Goal: Task Accomplishment & Management: Use online tool/utility

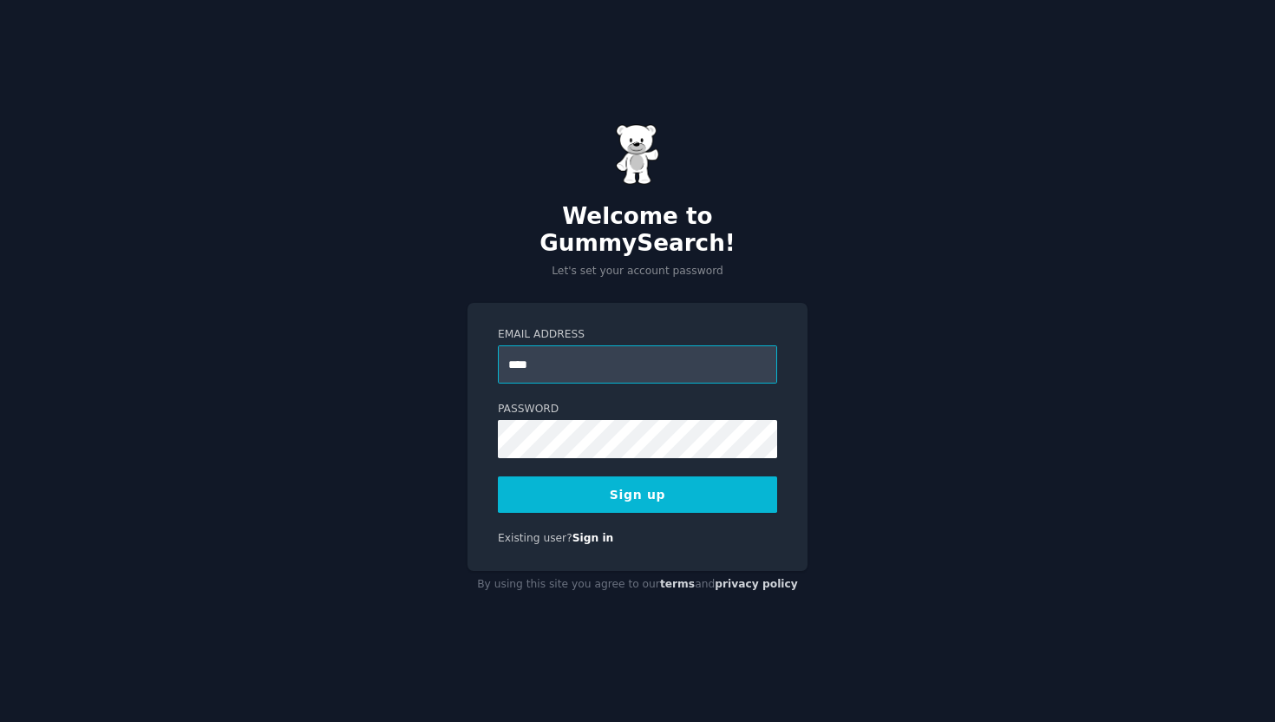
type input "**********"
click at [498, 476] on button "Sign up" at bounding box center [637, 494] width 279 height 36
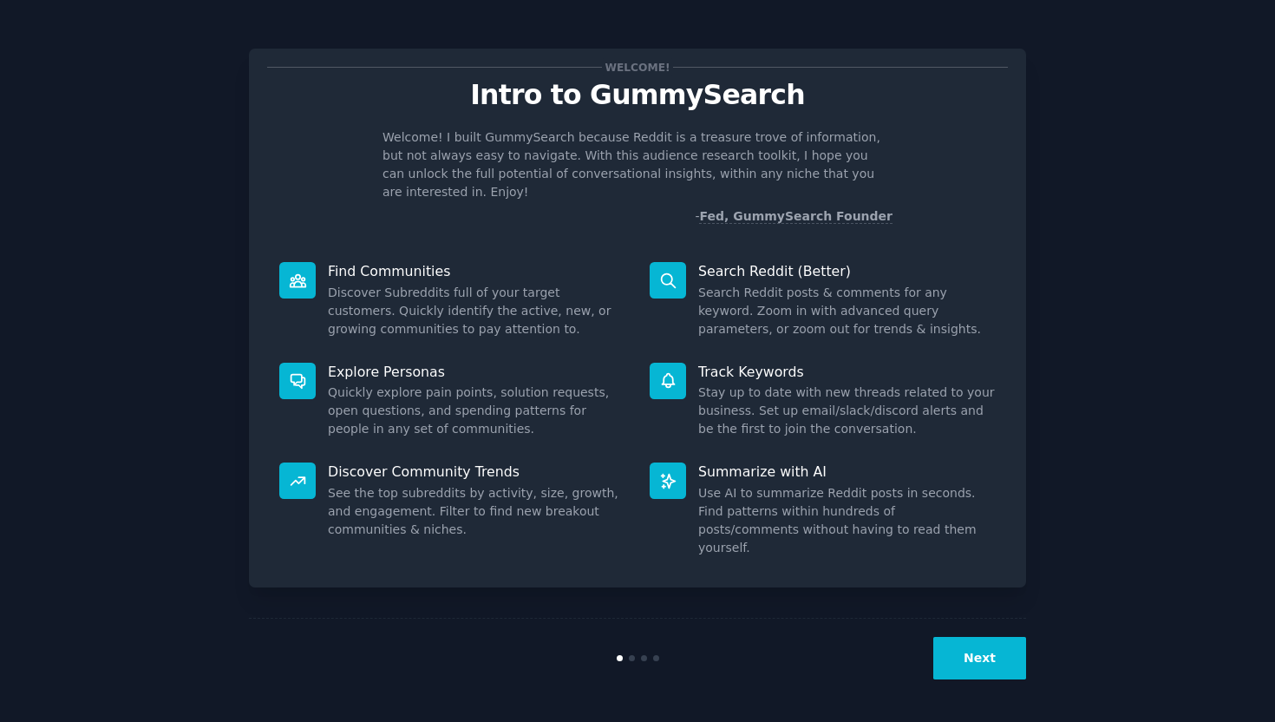
click at [964, 661] on button "Next" at bounding box center [979, 658] width 93 height 42
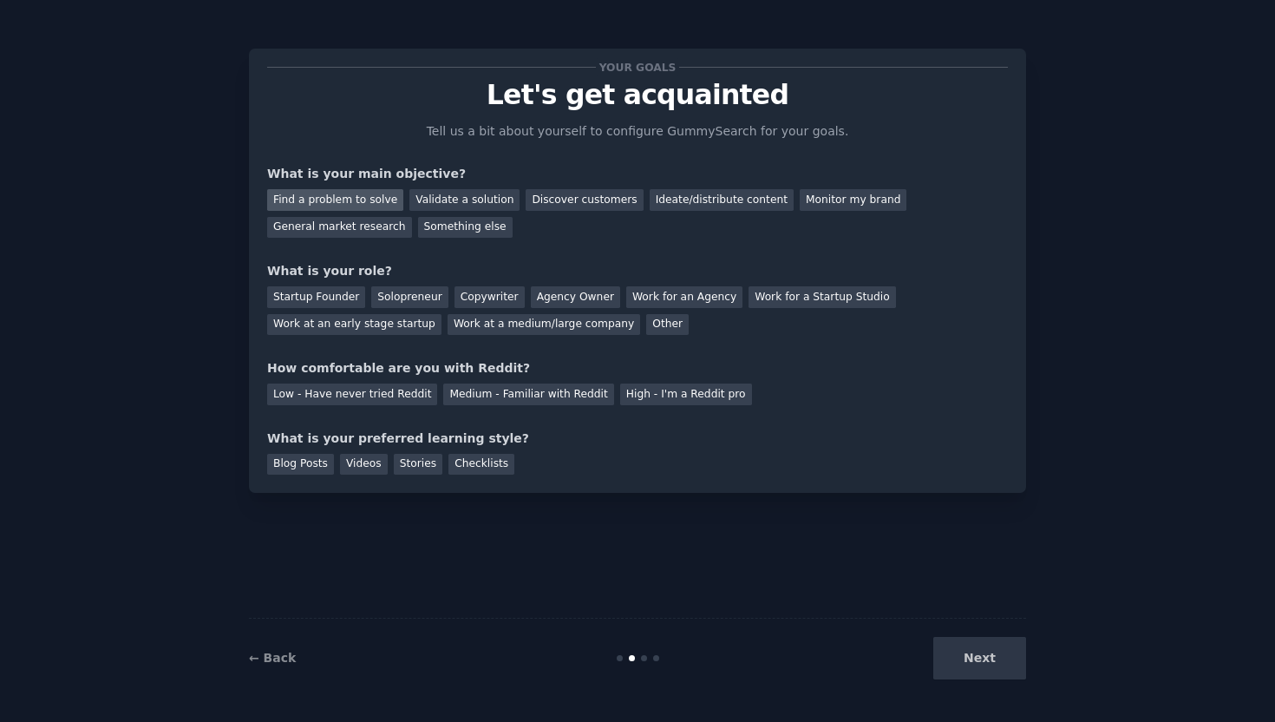
click at [349, 195] on div "Find a problem to solve" at bounding box center [335, 200] width 136 height 22
click at [479, 202] on div "Validate a solution" at bounding box center [464, 200] width 110 height 22
click at [648, 325] on div "Other" at bounding box center [667, 325] width 42 height 22
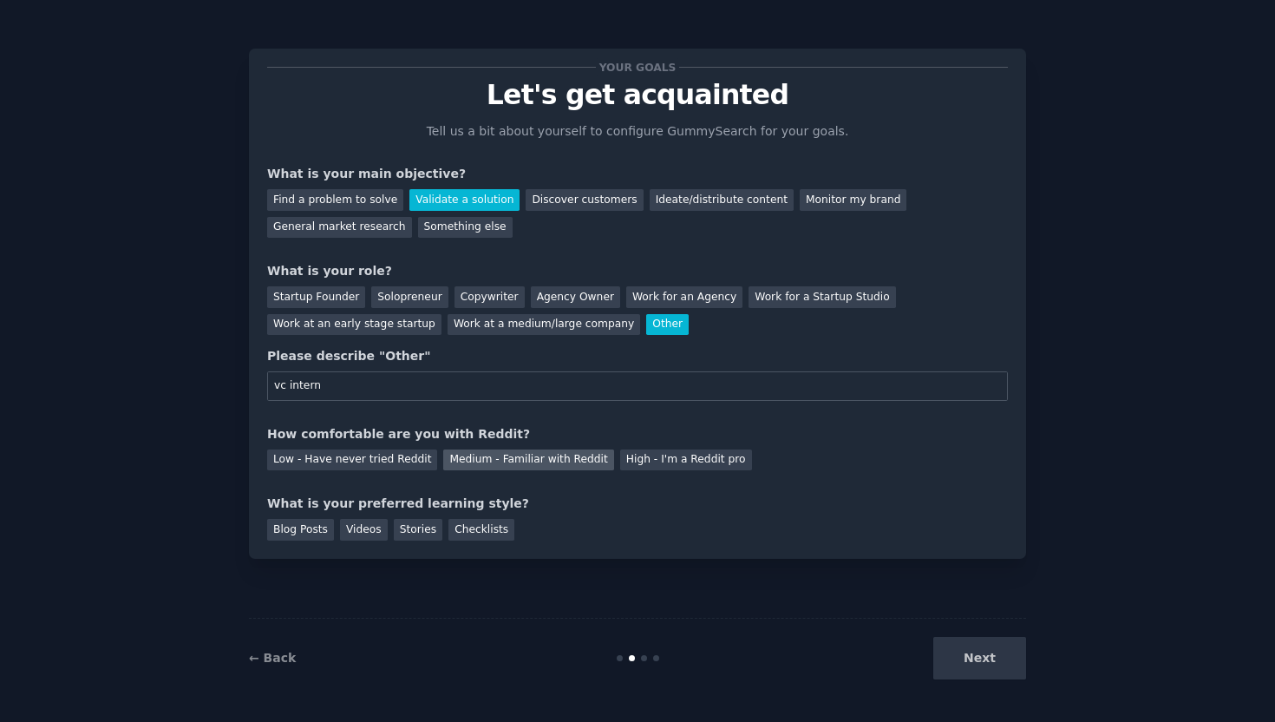
type input "vc intern"
click at [536, 456] on div "Medium - Familiar with Reddit" at bounding box center [528, 460] width 170 height 22
click at [319, 533] on div "Blog Posts" at bounding box center [300, 530] width 67 height 22
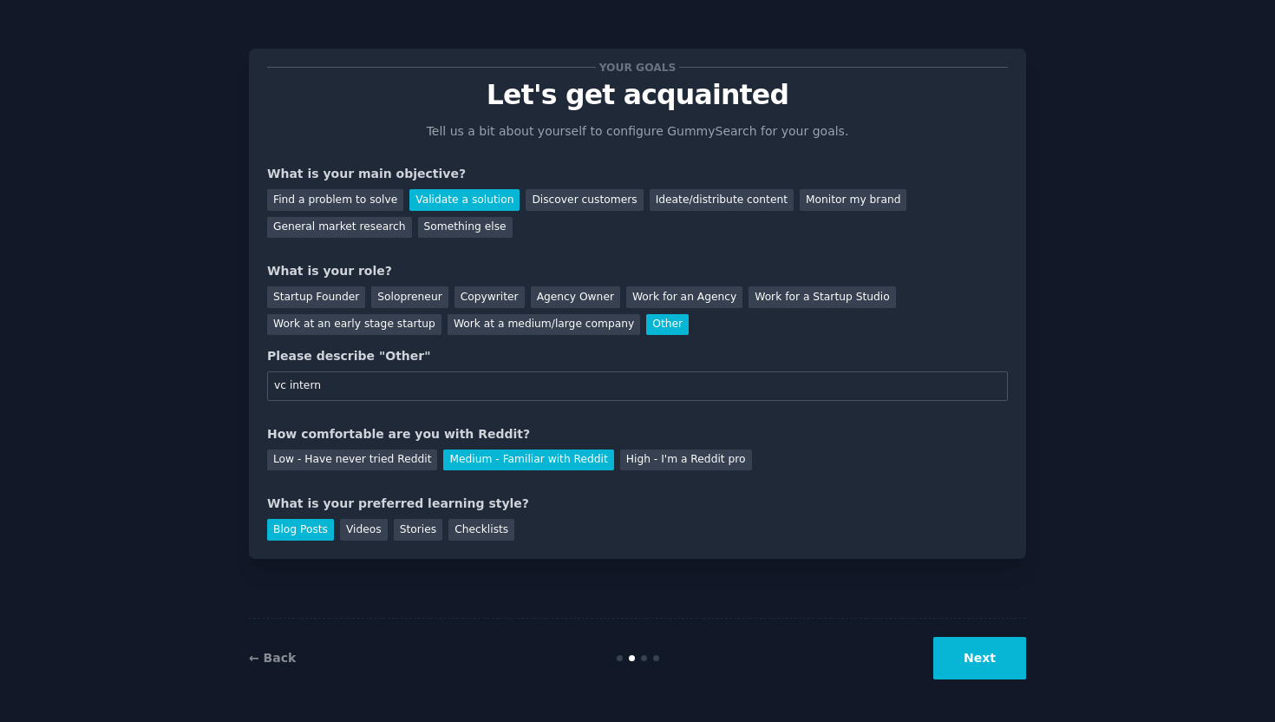
click at [984, 661] on button "Next" at bounding box center [979, 658] width 93 height 42
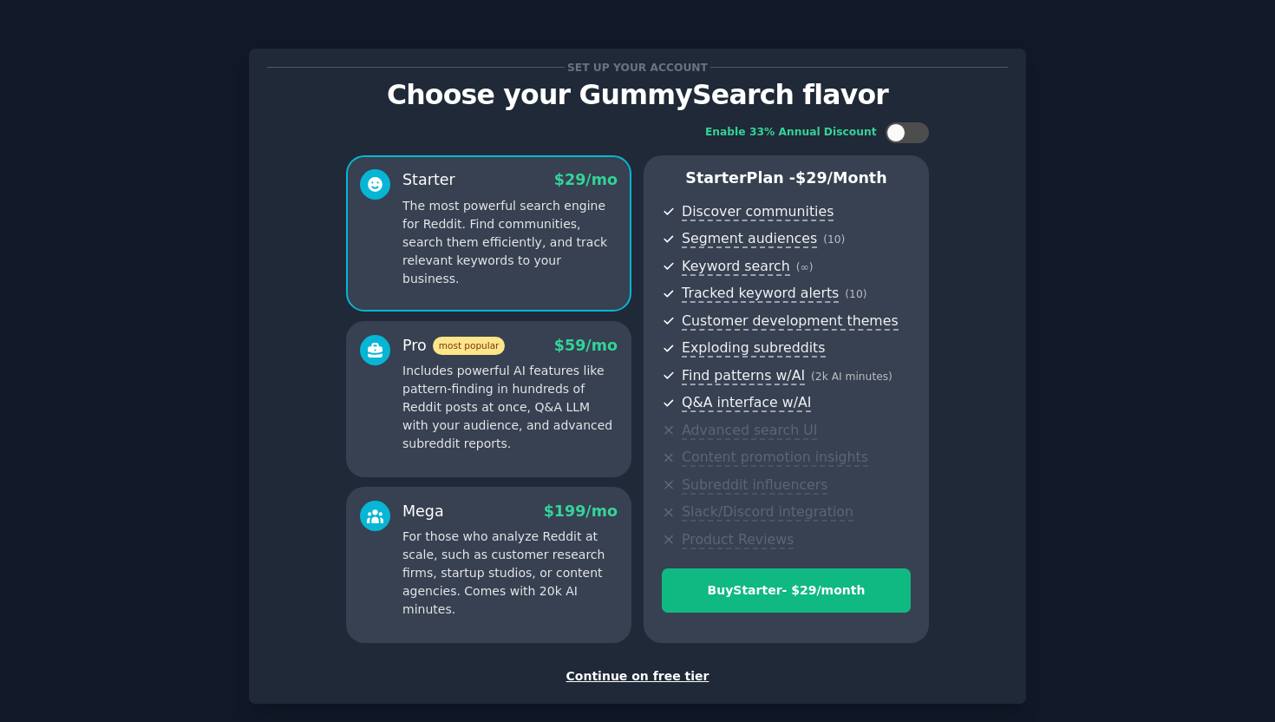
click at [644, 671] on div "Continue on free tier" at bounding box center [637, 676] width 741 height 18
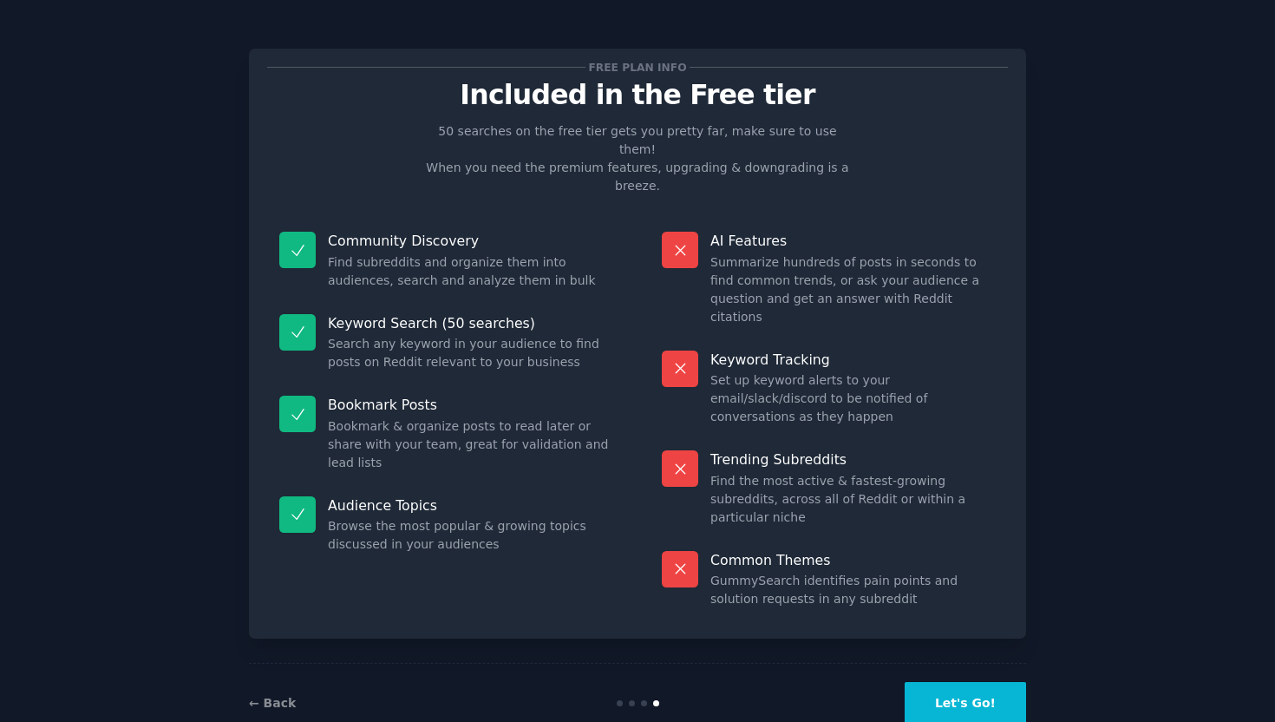
click at [964, 682] on button "Let's Go!" at bounding box center [965, 703] width 121 height 42
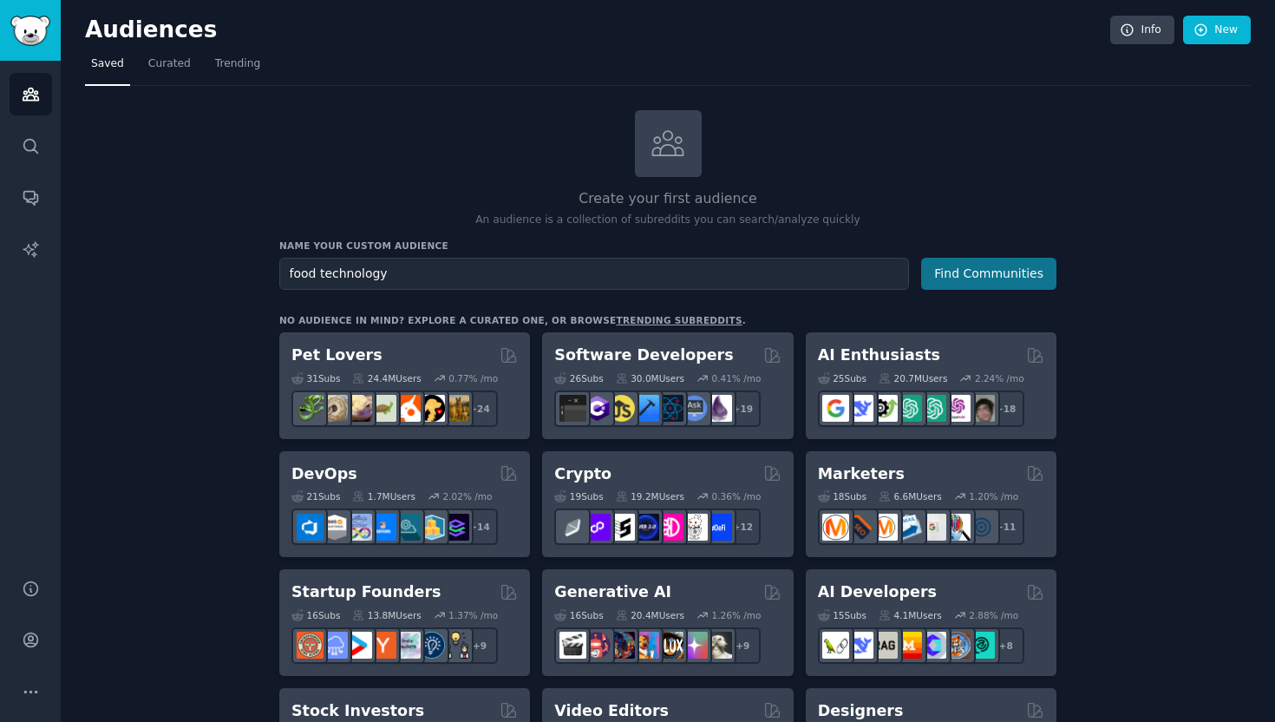
type input "food technology"
click at [946, 267] on button "Find Communities" at bounding box center [988, 274] width 135 height 32
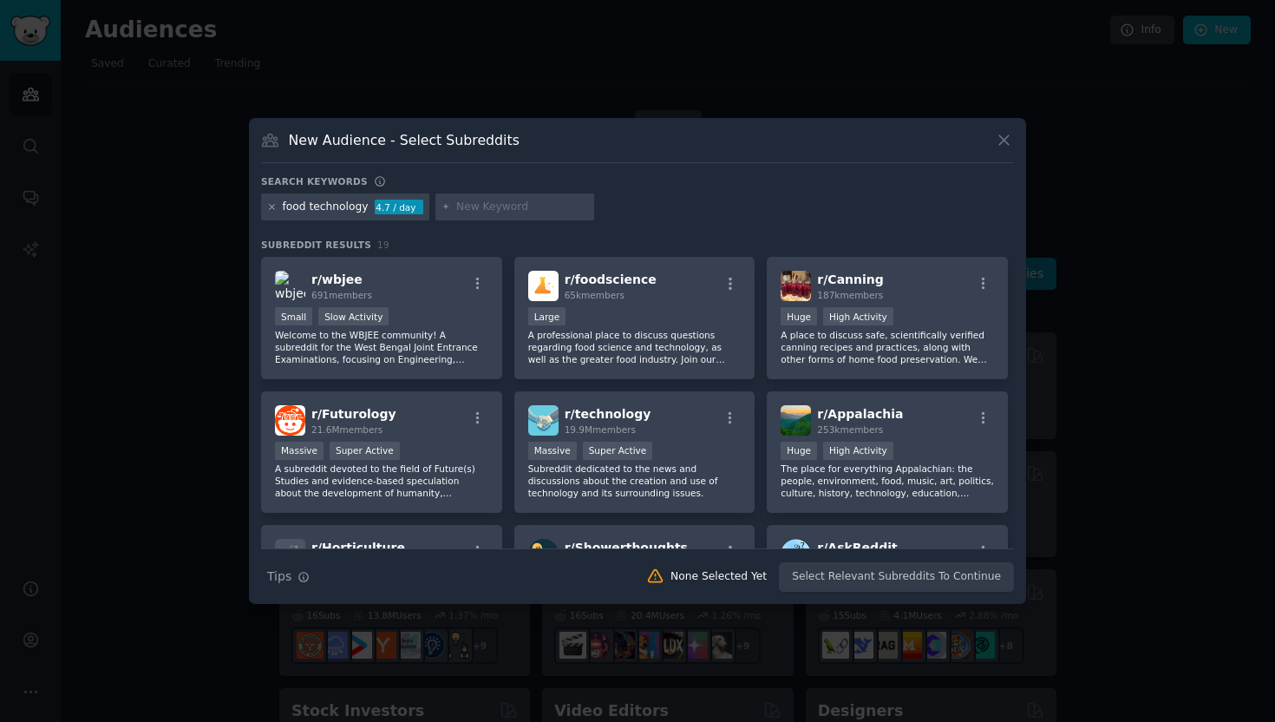
click at [271, 205] on icon at bounding box center [272, 207] width 10 height 10
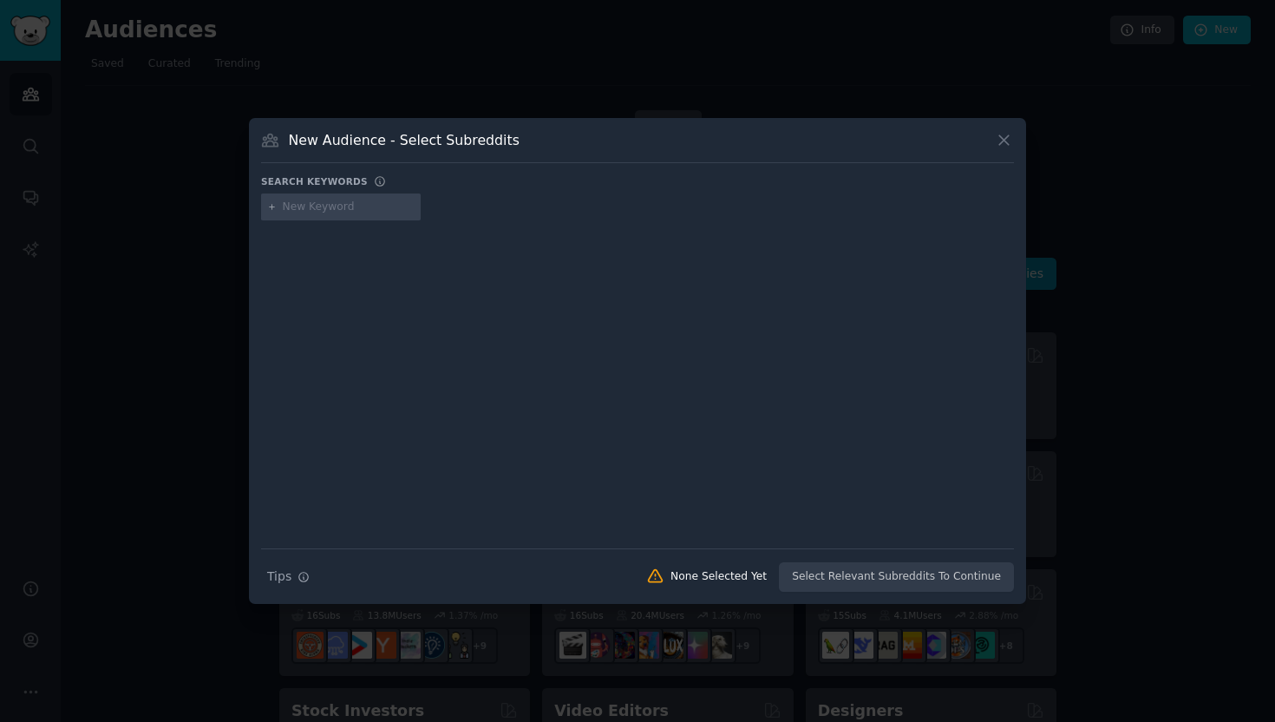
click at [329, 200] on input "text" at bounding box center [349, 207] width 132 height 16
type input "agritech"
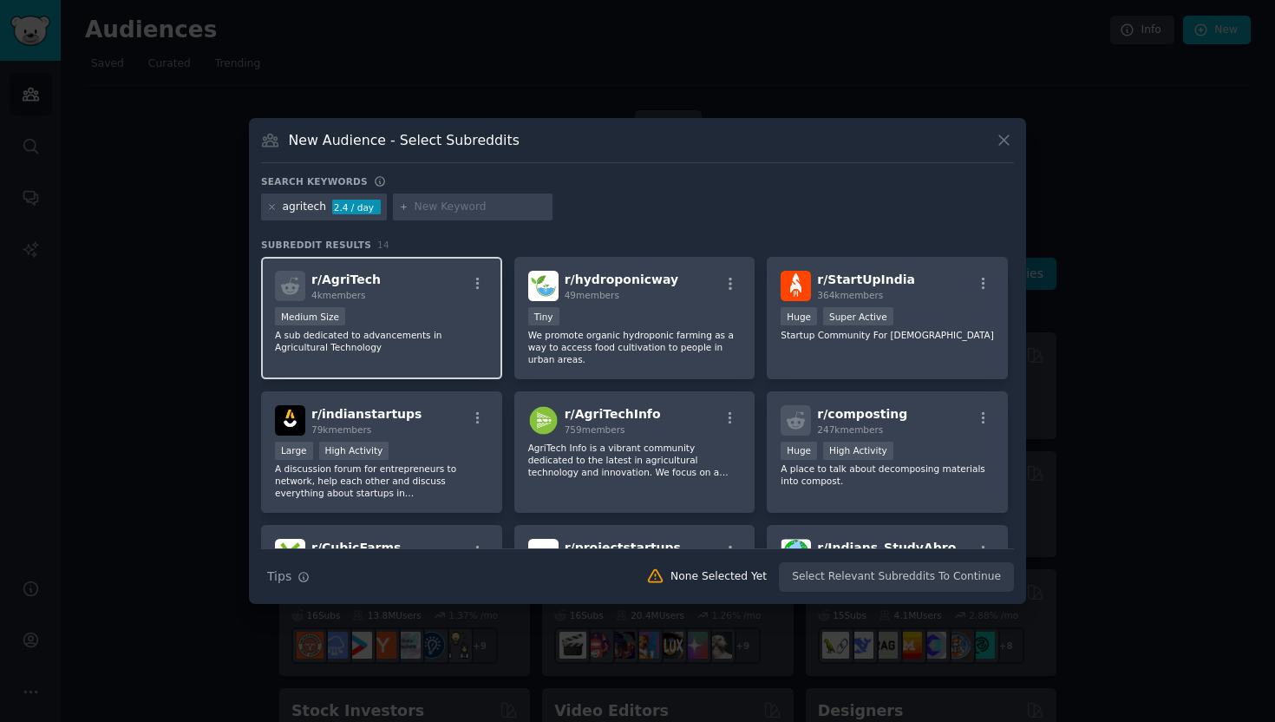
click at [449, 310] on div "Medium Size" at bounding box center [381, 318] width 213 height 22
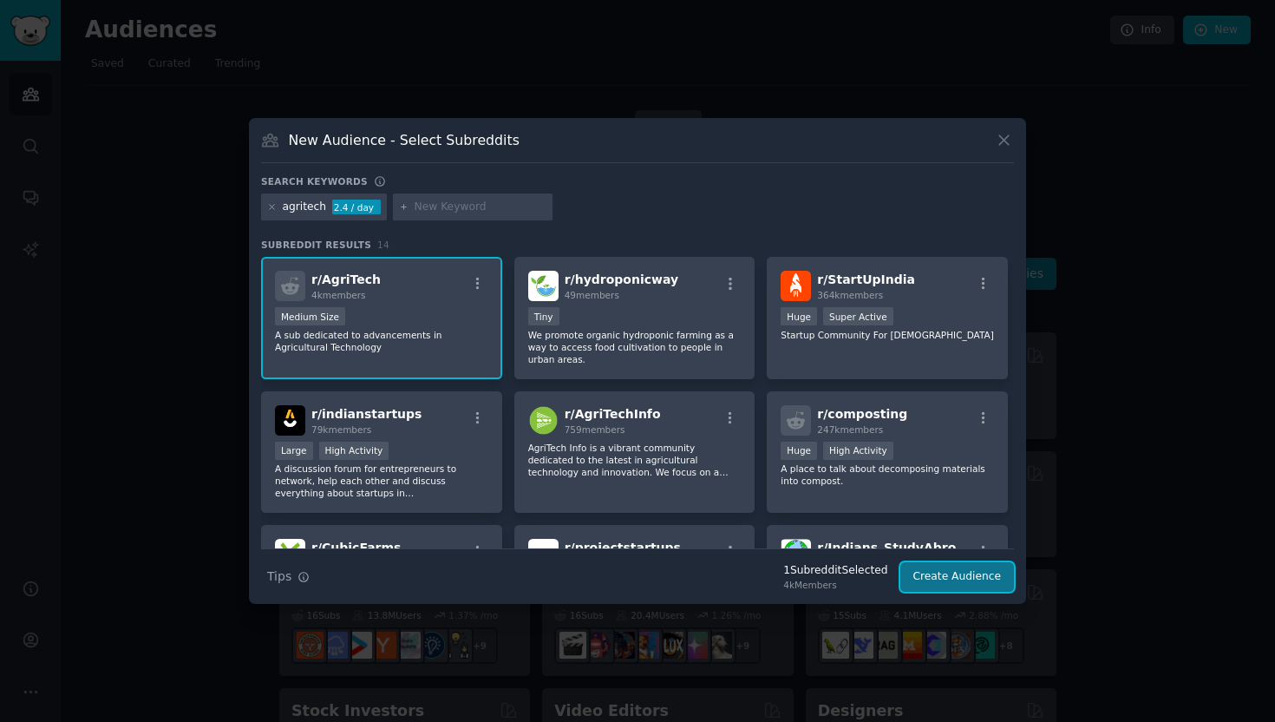
click at [953, 564] on button "Create Audience" at bounding box center [957, 576] width 114 height 29
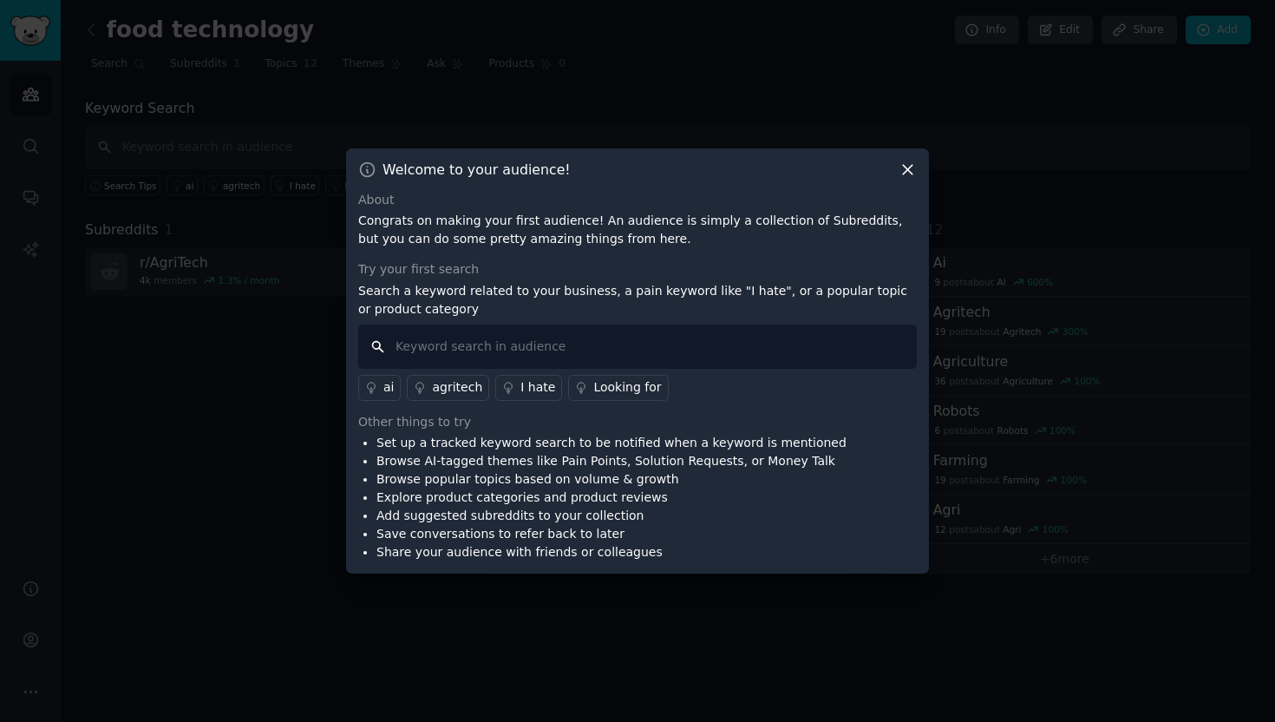
click at [528, 342] on input "text" at bounding box center [637, 346] width 559 height 44
type input "farm"
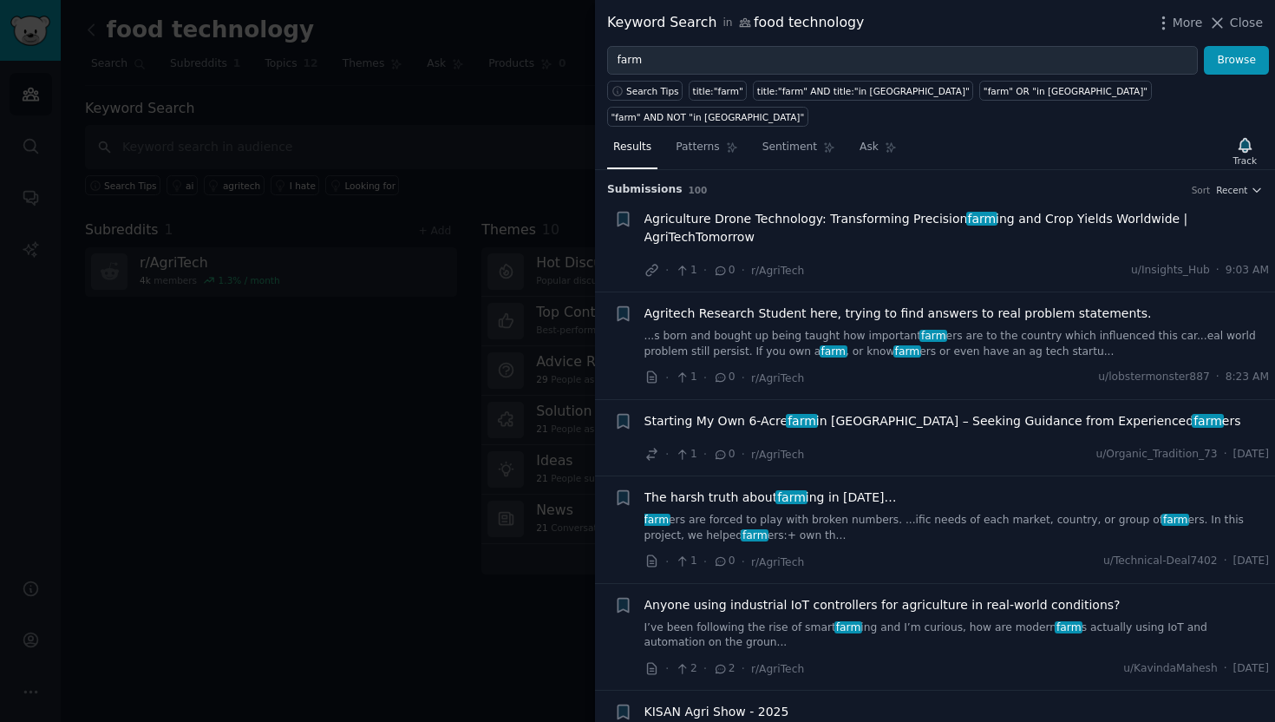
click at [389, 345] on div at bounding box center [637, 361] width 1275 height 722
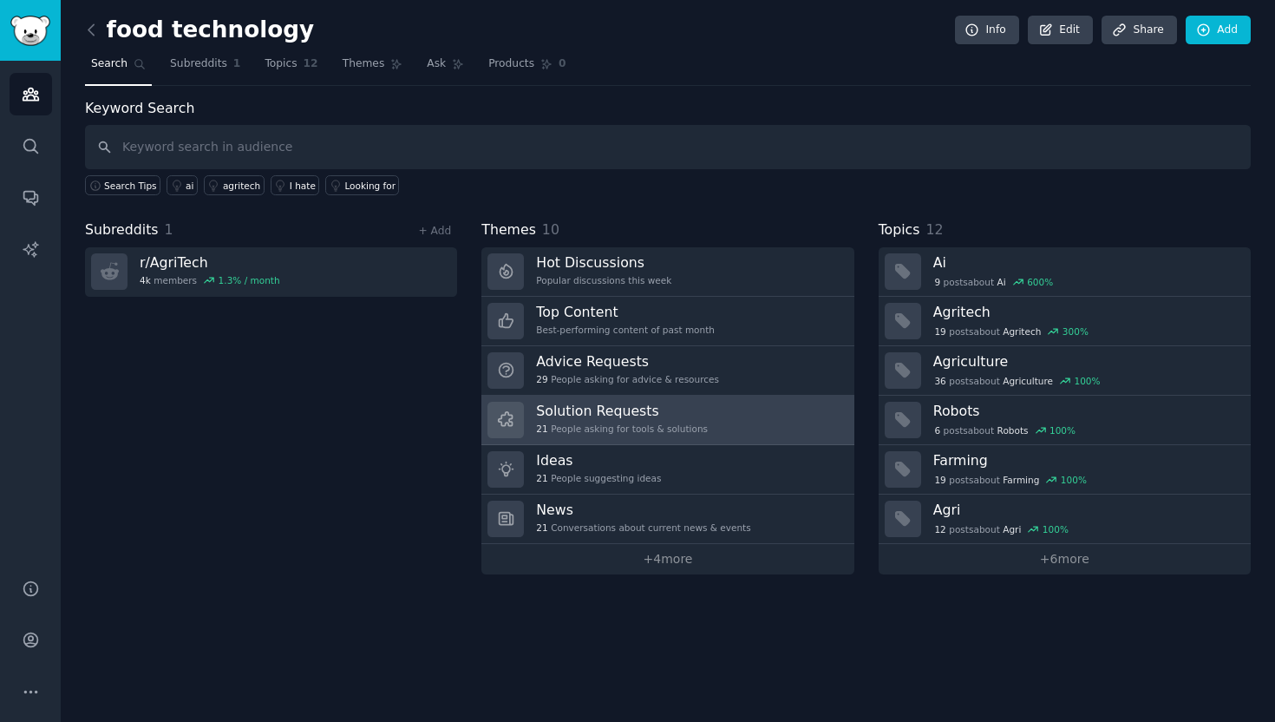
click at [604, 422] on div "21 People asking for tools & solutions" at bounding box center [622, 428] width 172 height 12
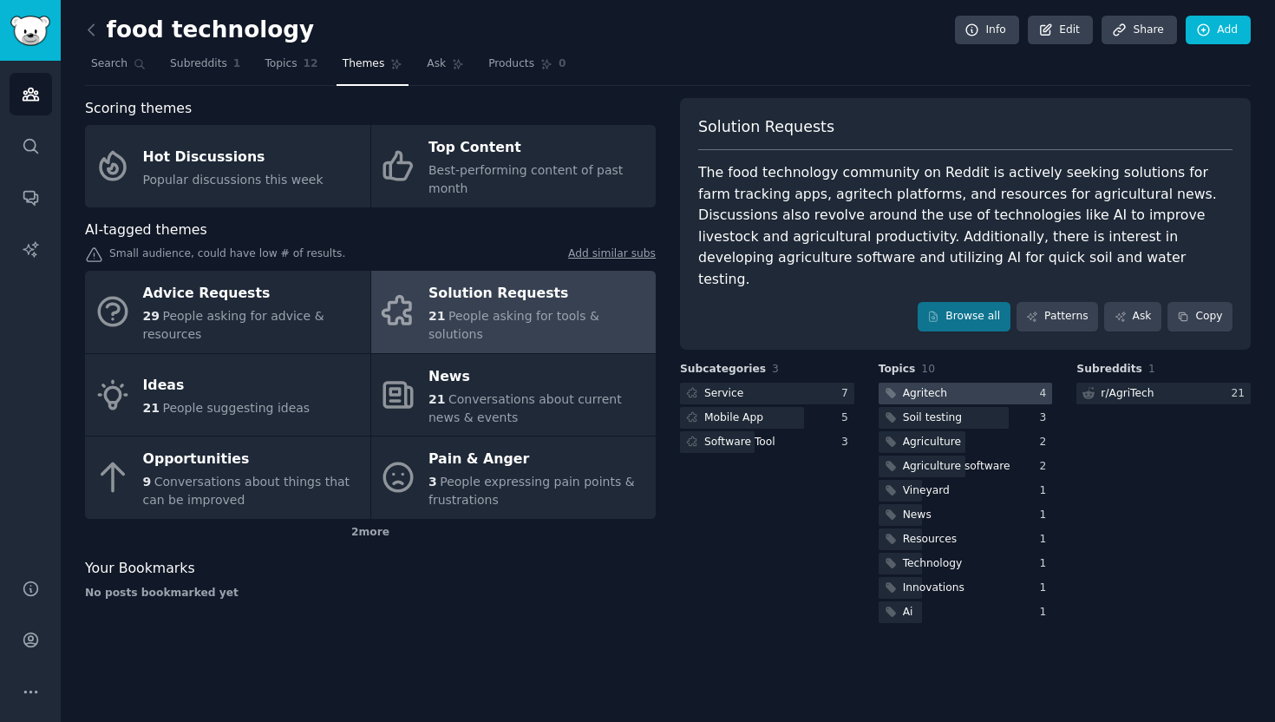
click at [958, 382] on div at bounding box center [966, 393] width 174 height 22
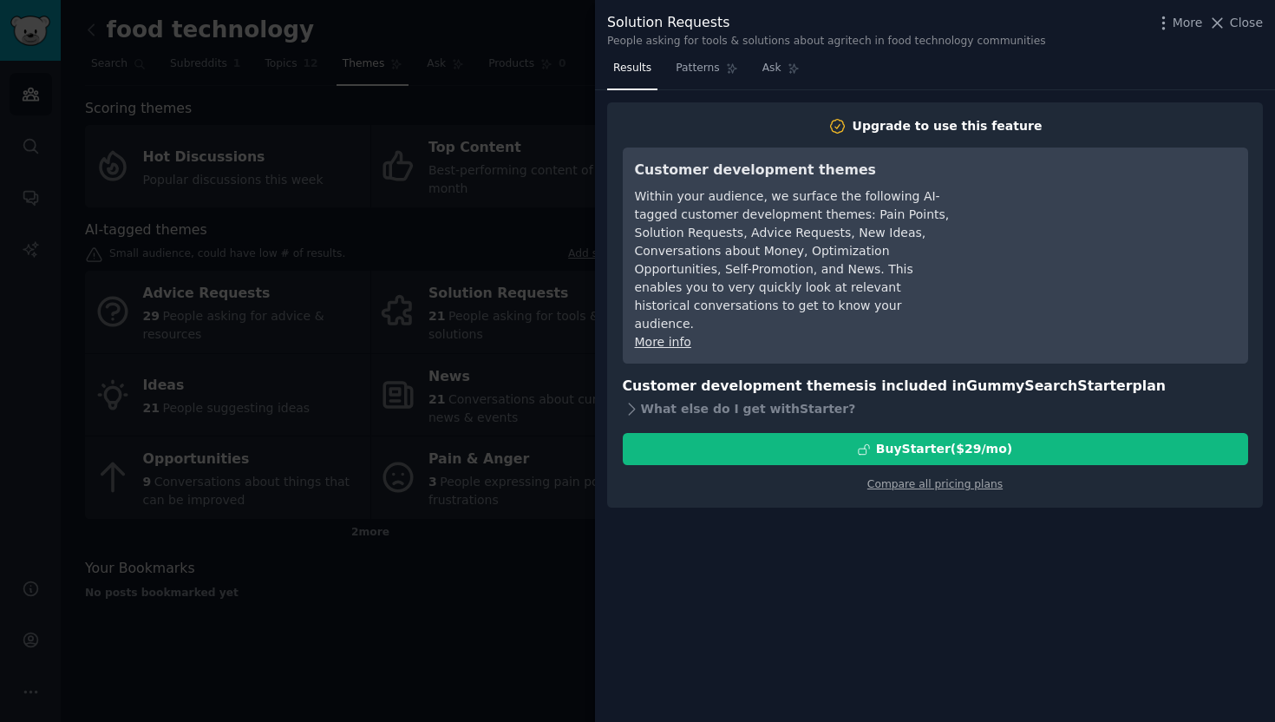
click at [448, 525] on div at bounding box center [637, 361] width 1275 height 722
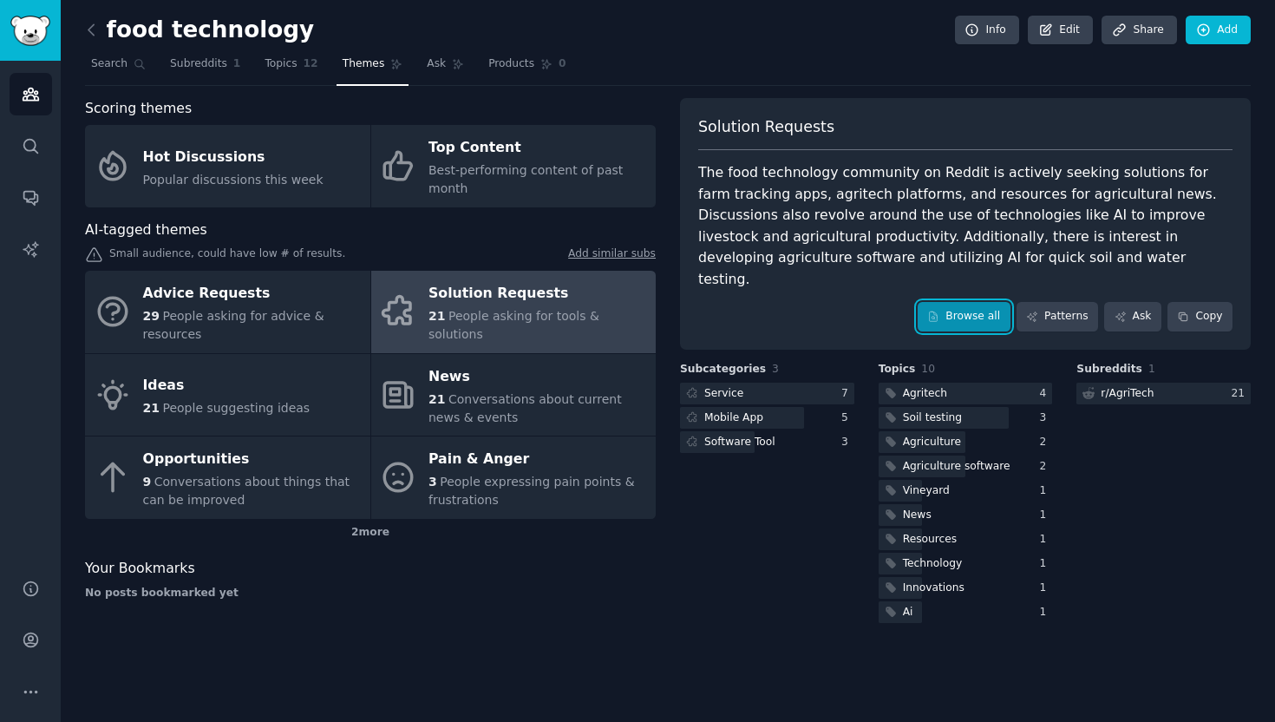
click at [938, 311] on icon at bounding box center [934, 316] width 8 height 10
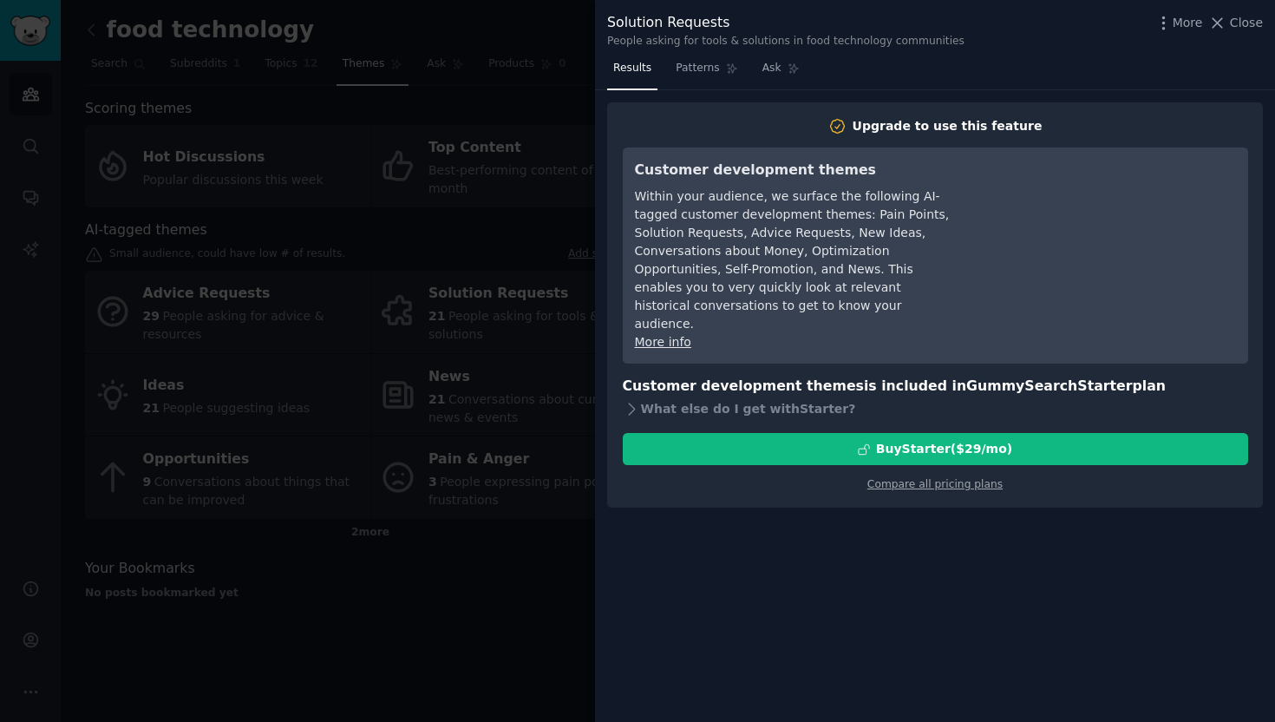
click at [466, 382] on div at bounding box center [637, 361] width 1275 height 722
